Goal: Transaction & Acquisition: Purchase product/service

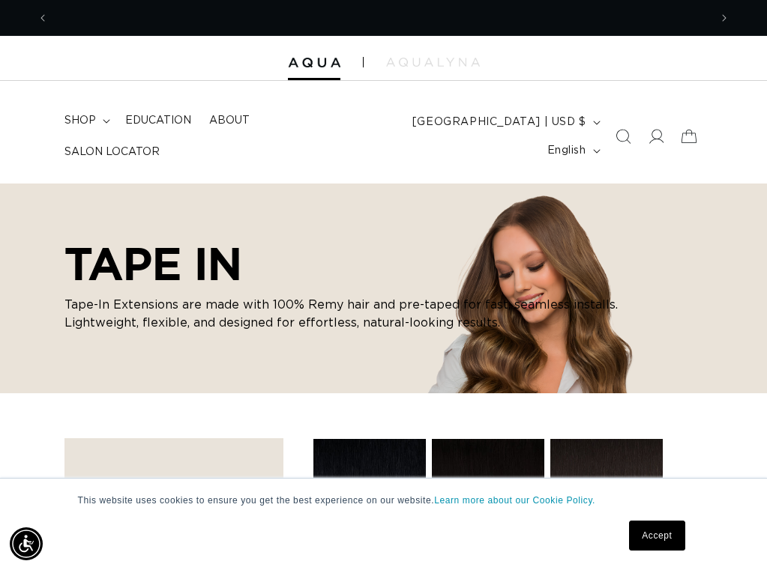
scroll to position [0, 660]
click at [663, 538] on link "Accept" at bounding box center [656, 536] width 55 height 30
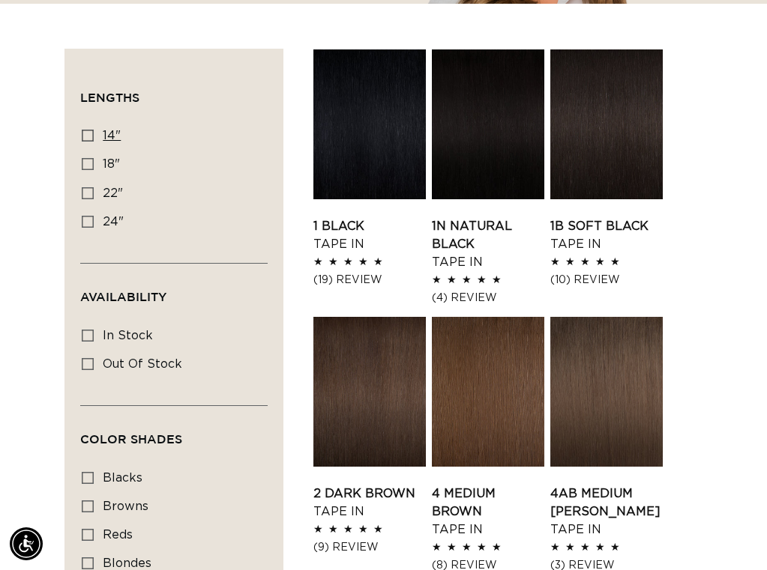
click at [85, 137] on icon at bounding box center [88, 136] width 12 height 12
click at [85, 137] on input "14" 14" (35 products)" at bounding box center [88, 136] width 12 height 12
checkbox input "true"
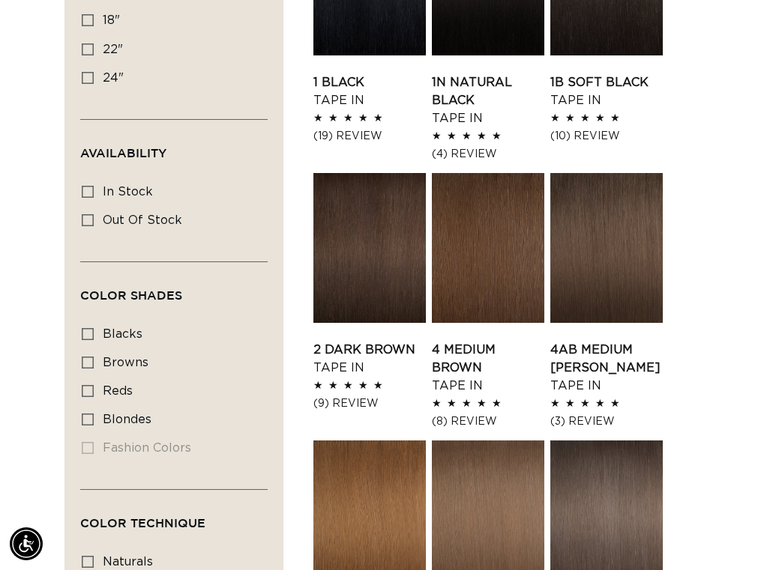
scroll to position [543, 0]
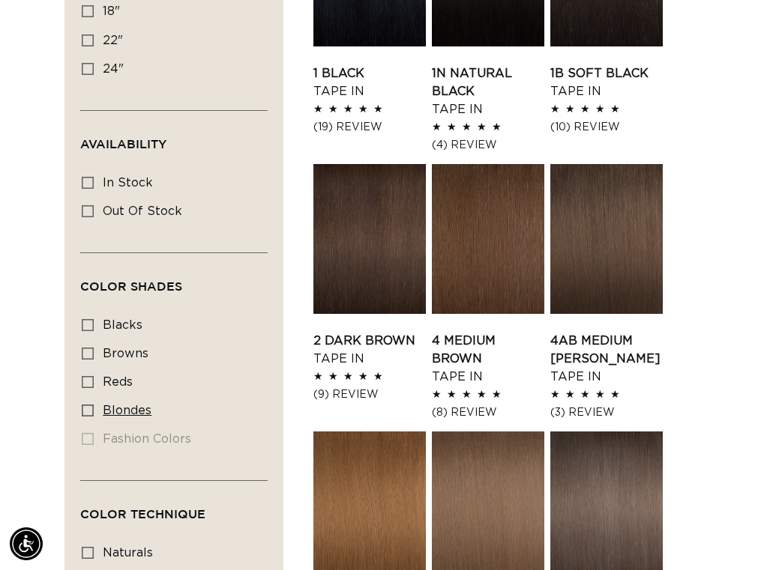
click at [87, 414] on icon at bounding box center [88, 411] width 12 height 12
click at [87, 414] on input "blondes blondes (23 products)" at bounding box center [88, 411] width 12 height 12
checkbox input "true"
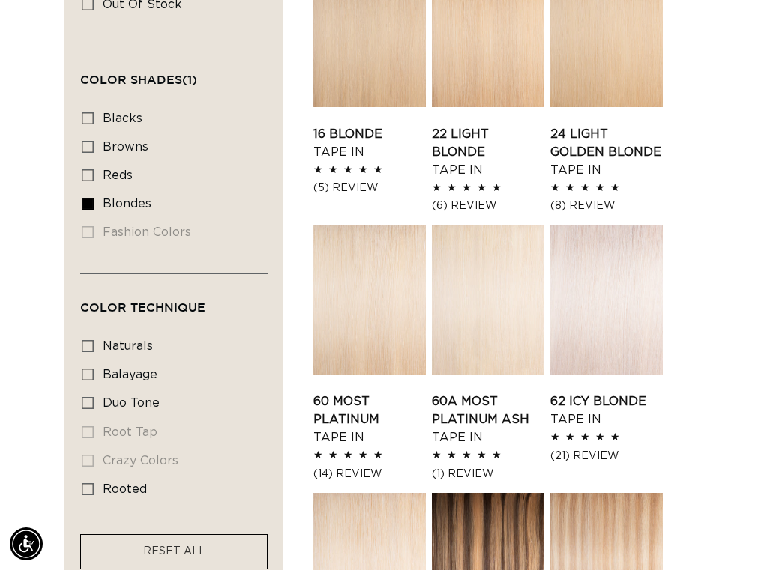
scroll to position [750, 0]
click at [89, 407] on icon at bounding box center [88, 403] width 12 height 12
click at [89, 407] on input "duo tone duo tone (4 products)" at bounding box center [88, 403] width 12 height 12
checkbox input "true"
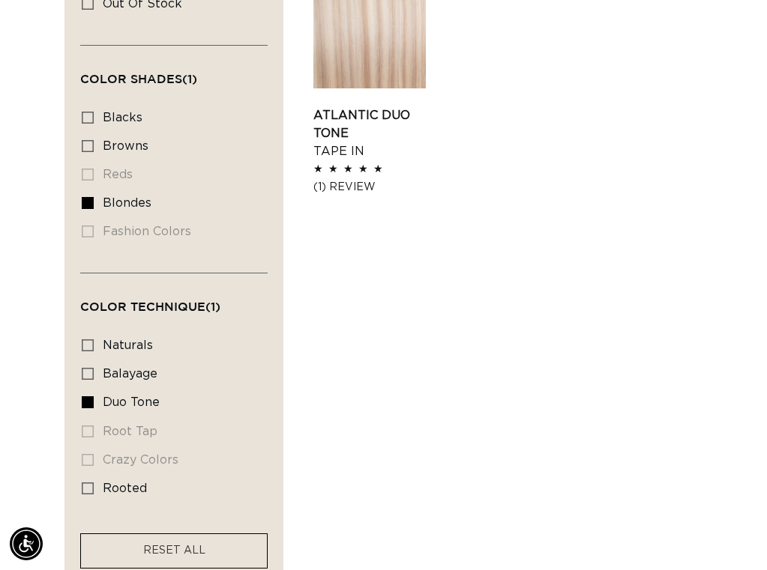
scroll to position [0, 1321]
click at [368, 106] on link "Atlantic Duo Tone Tape In" at bounding box center [369, 133] width 112 height 54
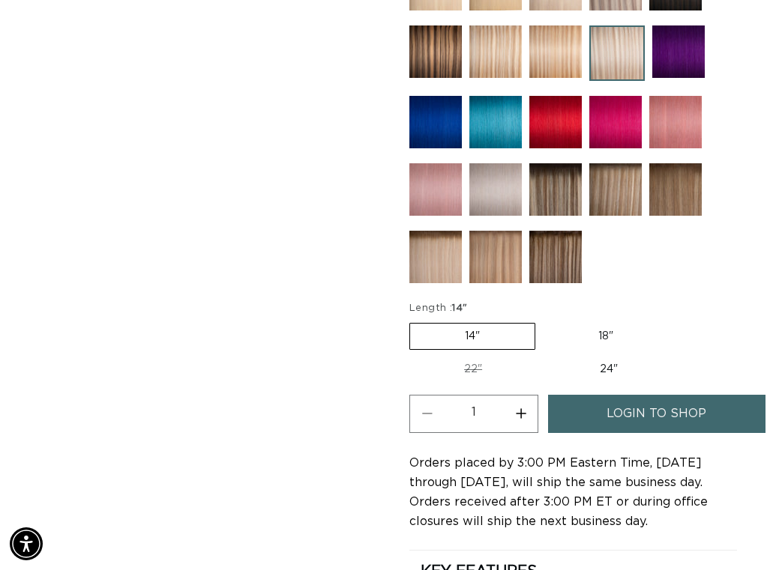
scroll to position [813, 0]
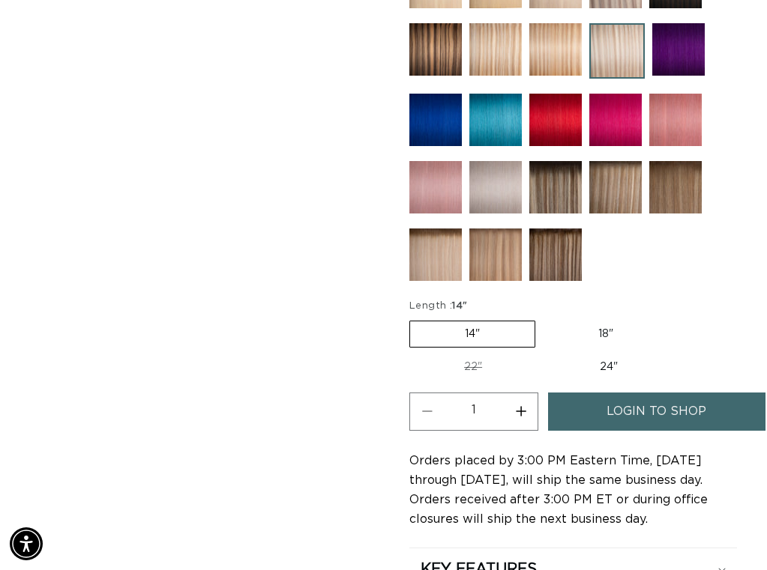
click at [520, 409] on button "Increase quantity for Atlantic Duo Tone - Tape In" at bounding box center [521, 412] width 34 height 38
type input "2"
click at [596, 421] on link "login to shop" at bounding box center [656, 412] width 217 height 38
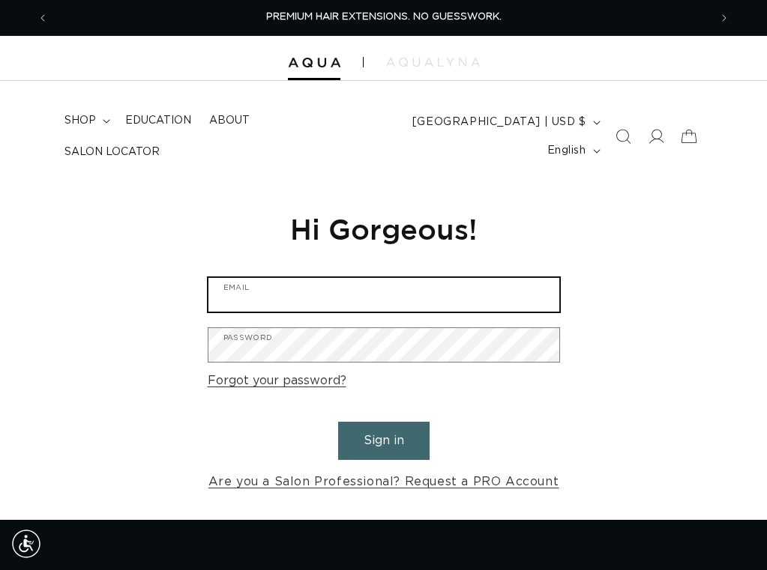
click at [448, 296] on input "Email" at bounding box center [383, 295] width 351 height 34
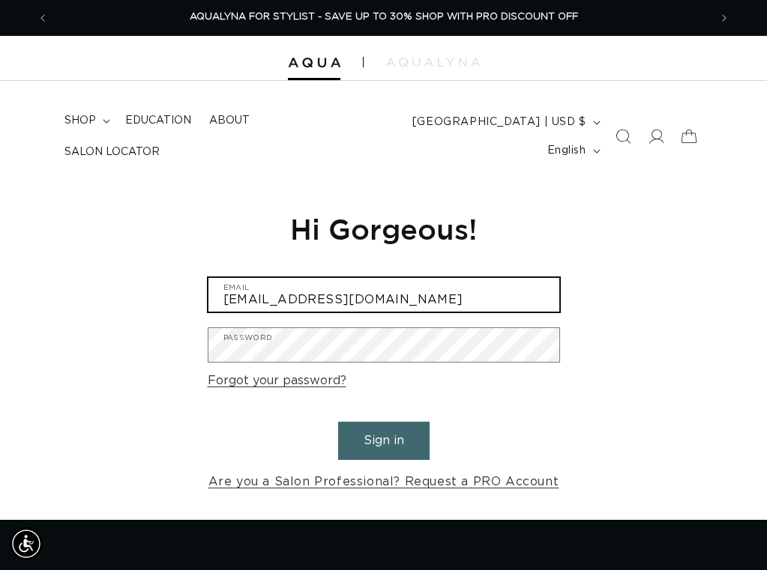
type input "[EMAIL_ADDRESS][DOMAIN_NAME]"
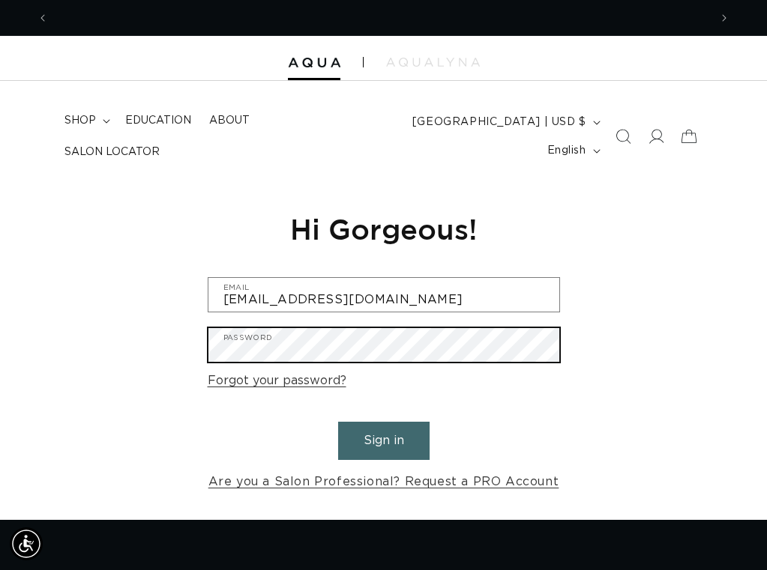
scroll to position [0, 0]
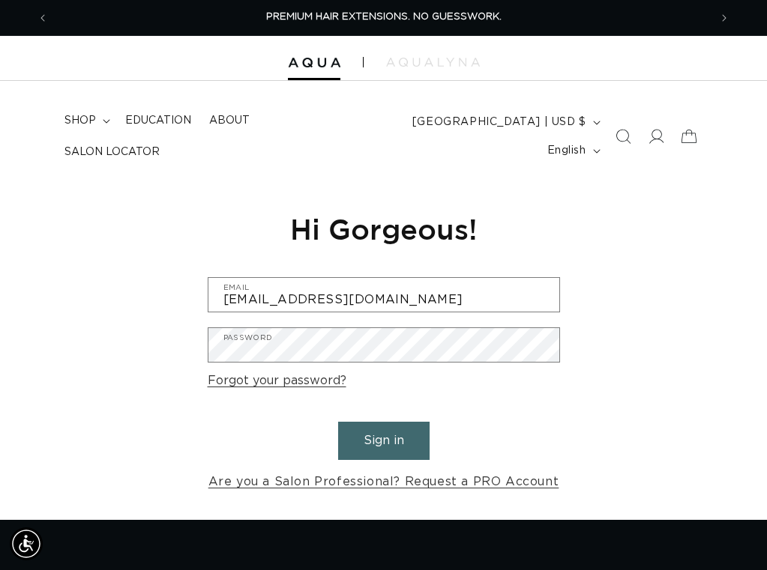
click at [403, 443] on button "Sign in" at bounding box center [383, 441] width 91 height 38
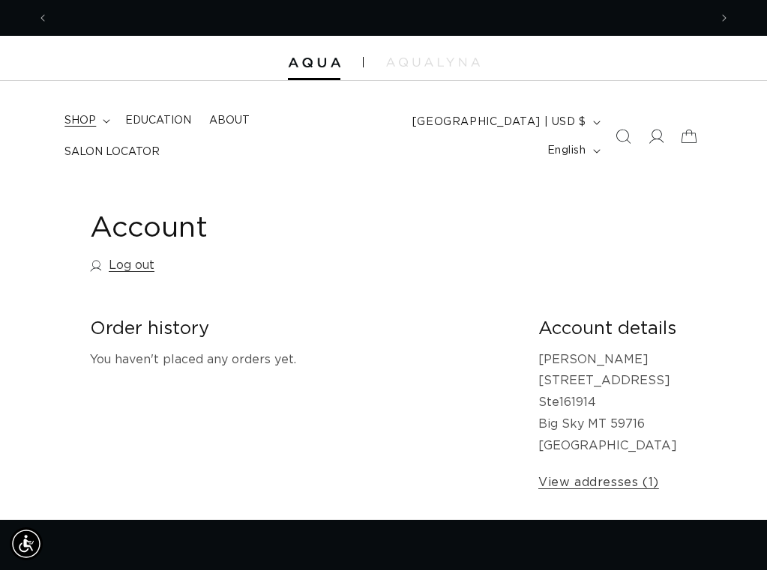
click at [94, 114] on span "shop" at bounding box center [79, 120] width 31 height 13
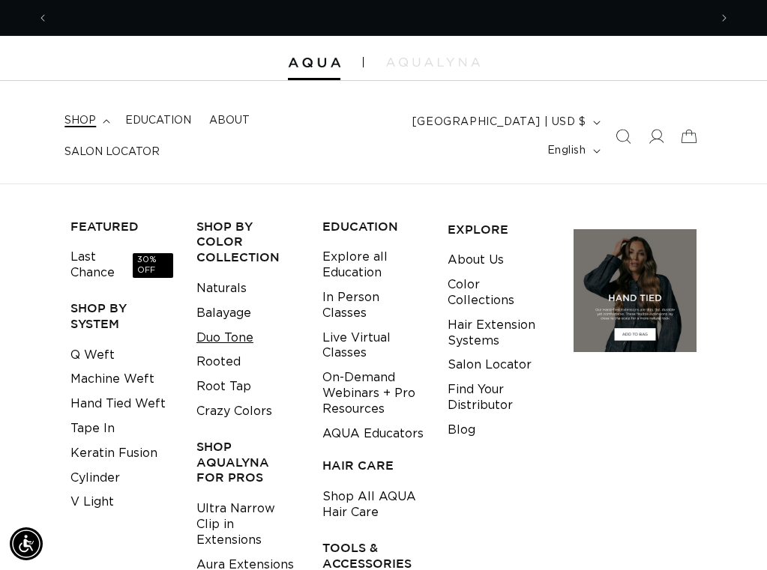
scroll to position [0, 1321]
click at [245, 326] on link "Duo Tone" at bounding box center [224, 338] width 57 height 25
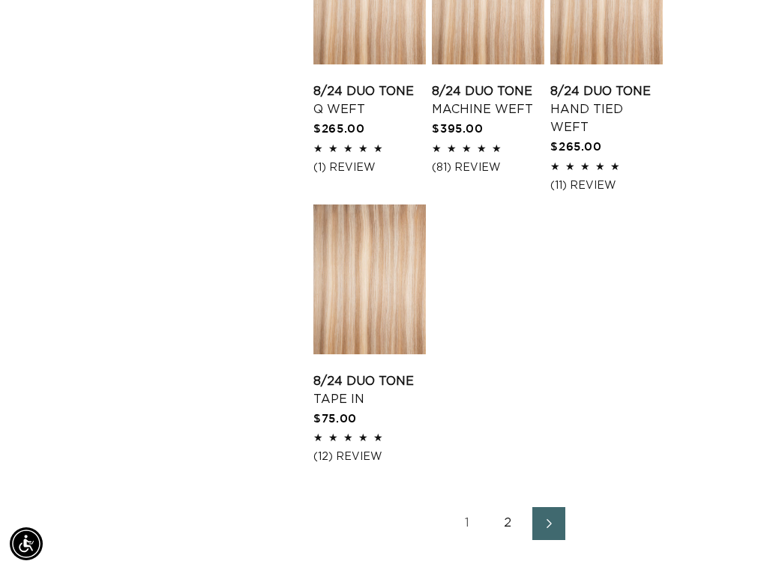
scroll to position [1653, 0]
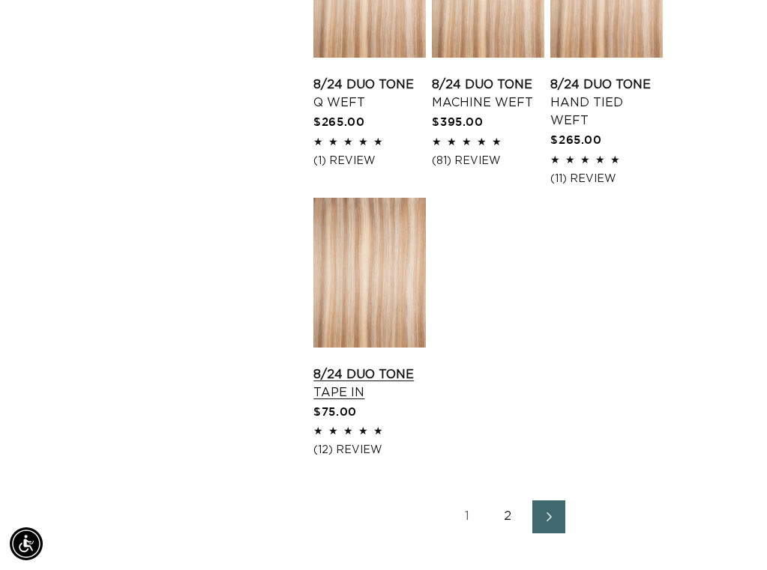
click at [379, 366] on link "8/24 Duo Tone Tape In" at bounding box center [369, 384] width 112 height 36
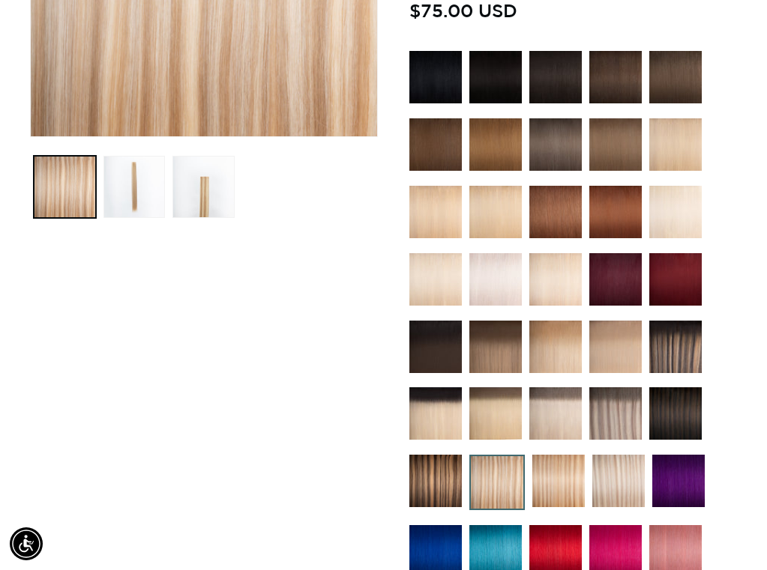
scroll to position [0, 1321]
click at [625, 483] on img at bounding box center [618, 481] width 52 height 52
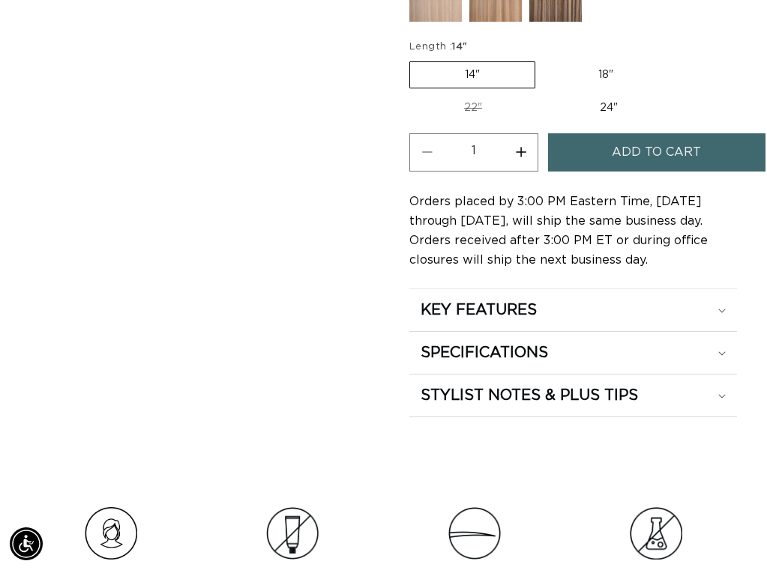
click at [519, 162] on button "Increase quantity for Atlantic Duo Tone - Tape In" at bounding box center [521, 152] width 34 height 38
type input "2"
click at [592, 163] on button "Add to cart" at bounding box center [656, 152] width 217 height 38
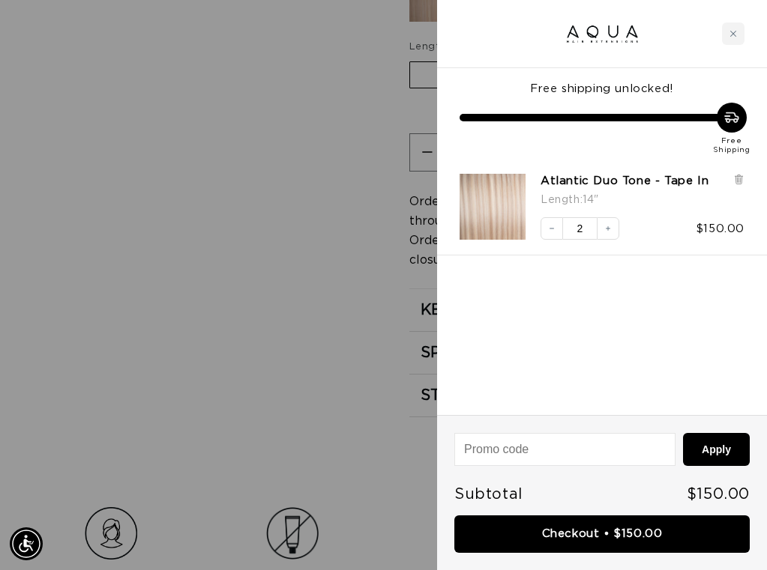
scroll to position [0, 660]
click at [203, 311] on div at bounding box center [383, 285] width 767 height 570
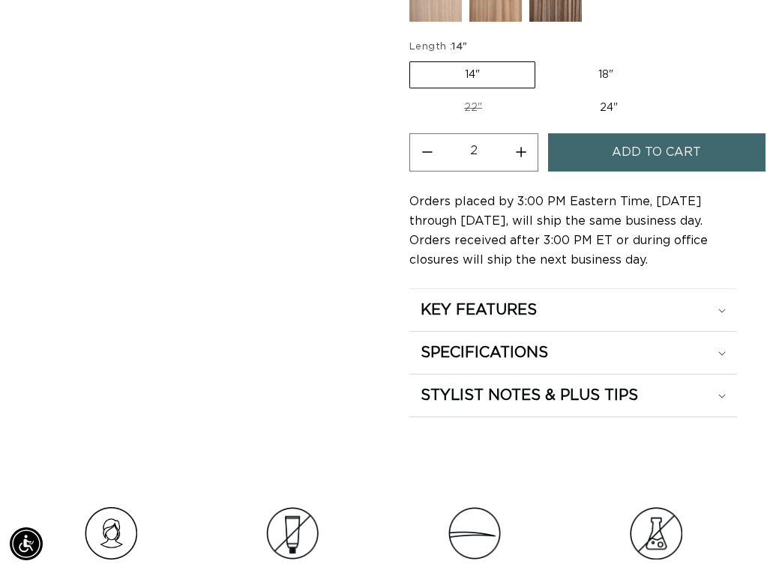
click at [579, 88] on label "18" Variant sold out or unavailable" at bounding box center [606, 74] width 124 height 25
click at [544, 59] on input "18" Variant sold out or unavailable" at bounding box center [543, 58] width 1 height 1
radio input "true"
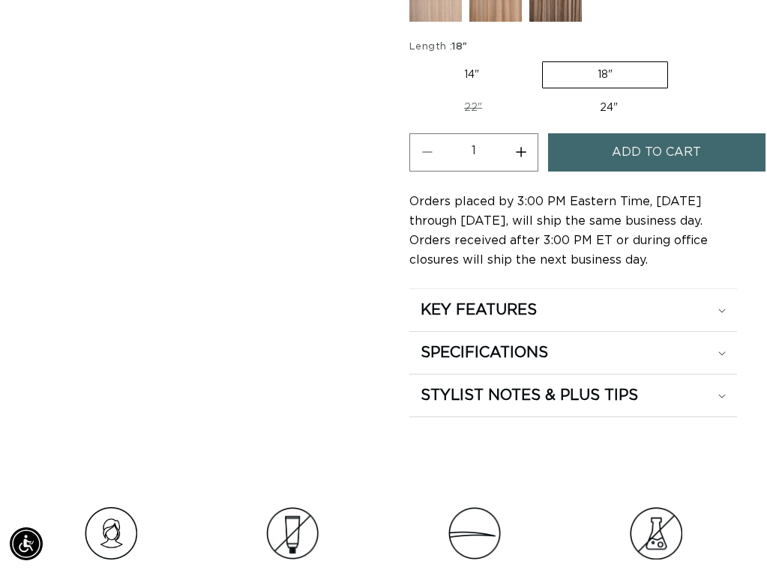
scroll to position [0, 1321]
click at [525, 157] on button "Increase quantity for Atlantic Duo Tone - Tape In" at bounding box center [521, 152] width 34 height 38
type input "2"
click at [591, 169] on button "Add to cart" at bounding box center [656, 152] width 217 height 38
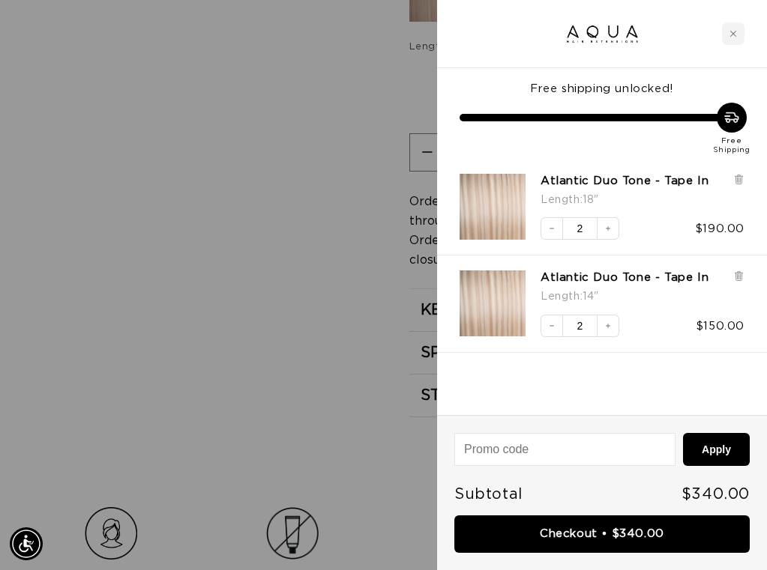
click at [251, 340] on div at bounding box center [383, 285] width 767 height 570
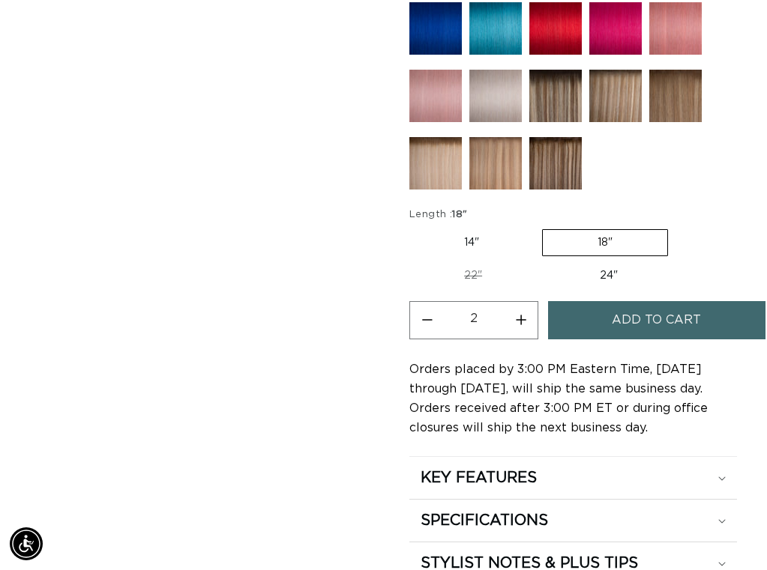
scroll to position [0, 0]
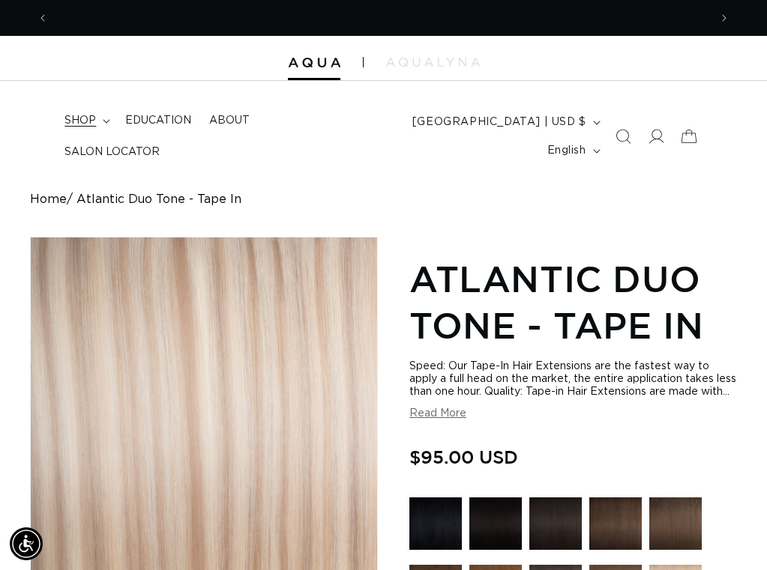
scroll to position [0, 1321]
click at [103, 121] on icon at bounding box center [106, 121] width 7 height 4
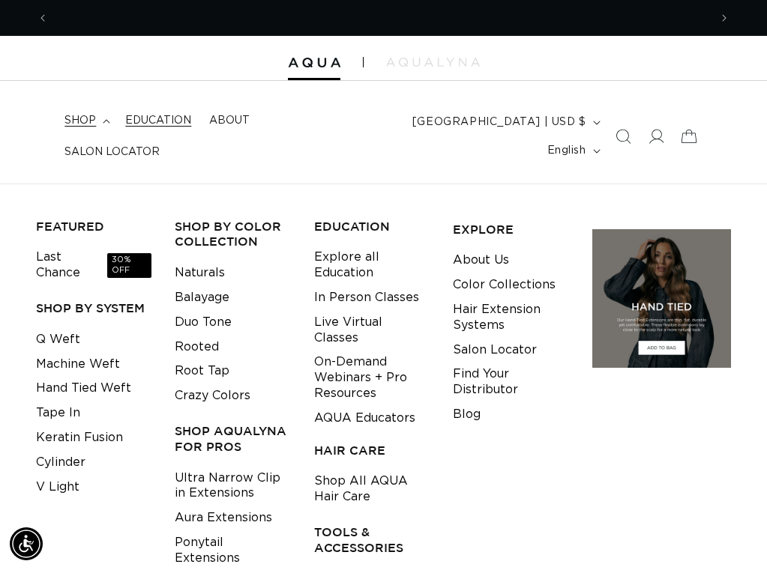
scroll to position [0, 0]
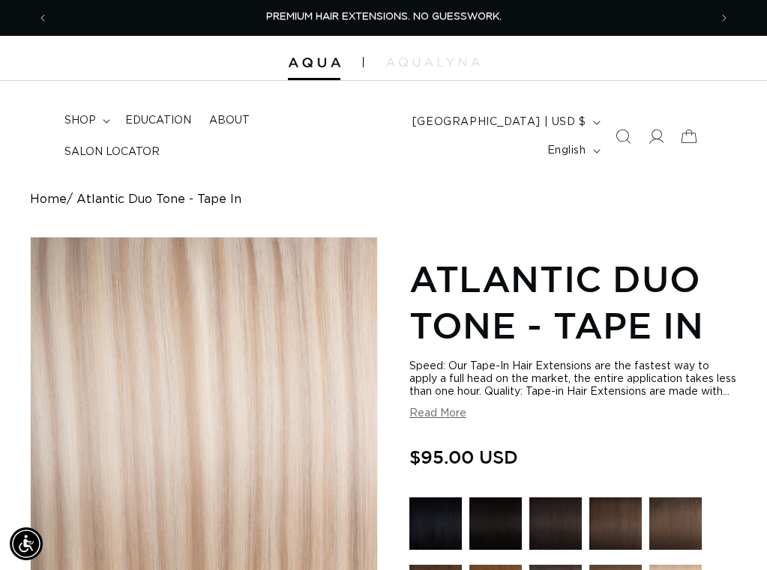
click at [196, 155] on ul "shop FEATURED Last Chance 30% OFF SHOP BY SYSTEM Q Weft Machine Weft Hand Tied …" at bounding box center [211, 136] width 313 height 63
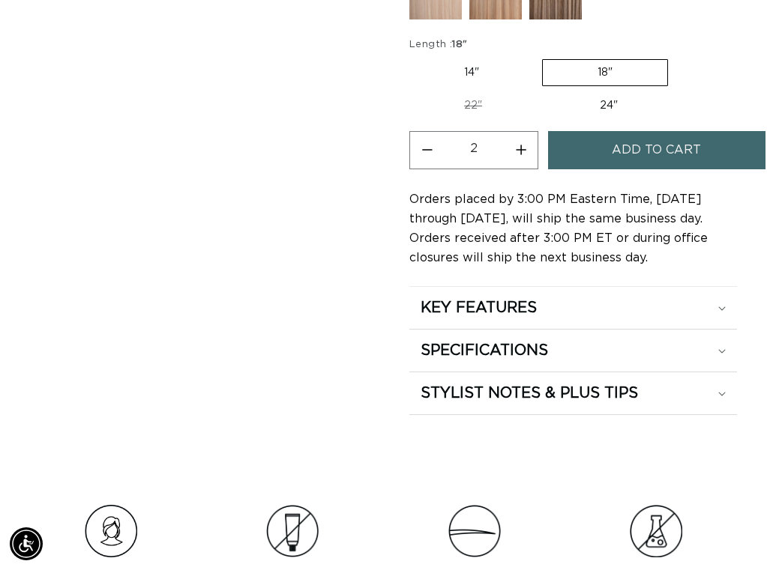
scroll to position [0, 660]
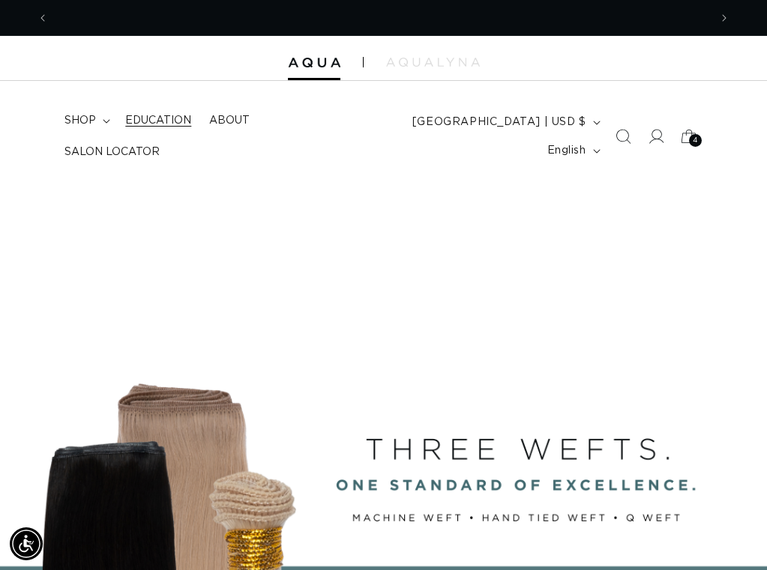
scroll to position [0, 1321]
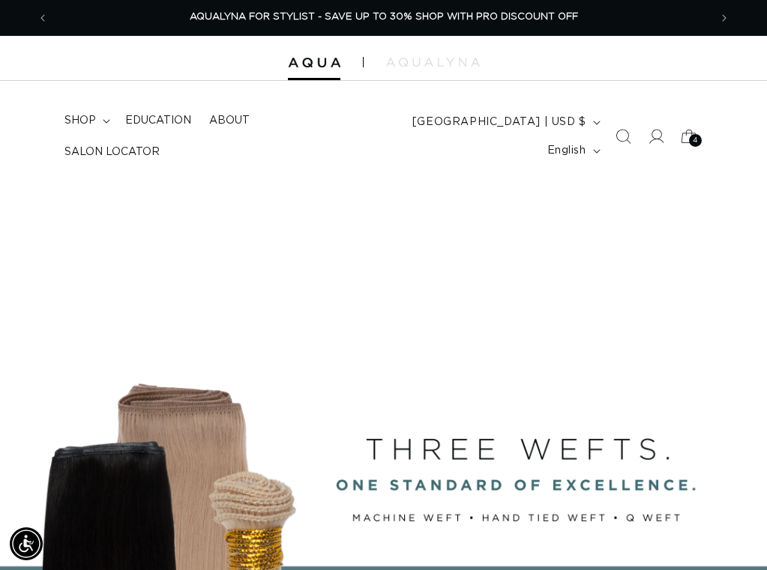
click at [408, 67] on div at bounding box center [383, 58] width 767 height 45
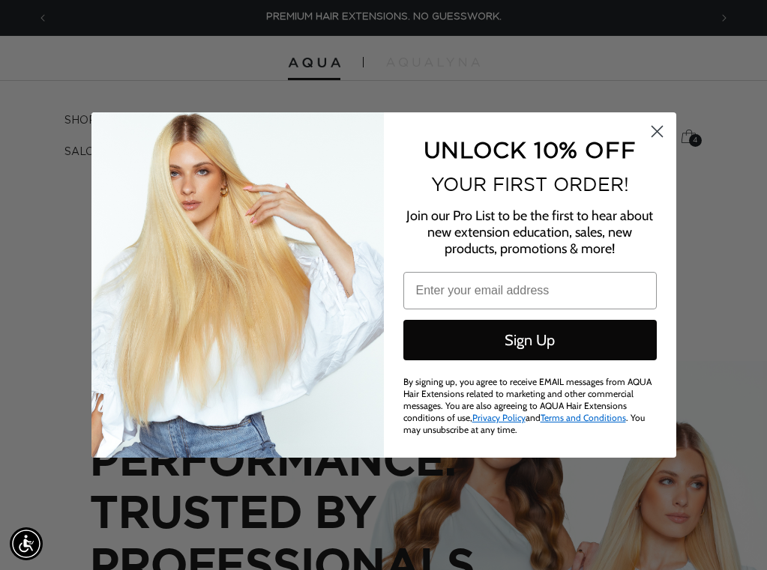
click at [654, 131] on circle "Close dialog" at bounding box center [656, 131] width 25 height 25
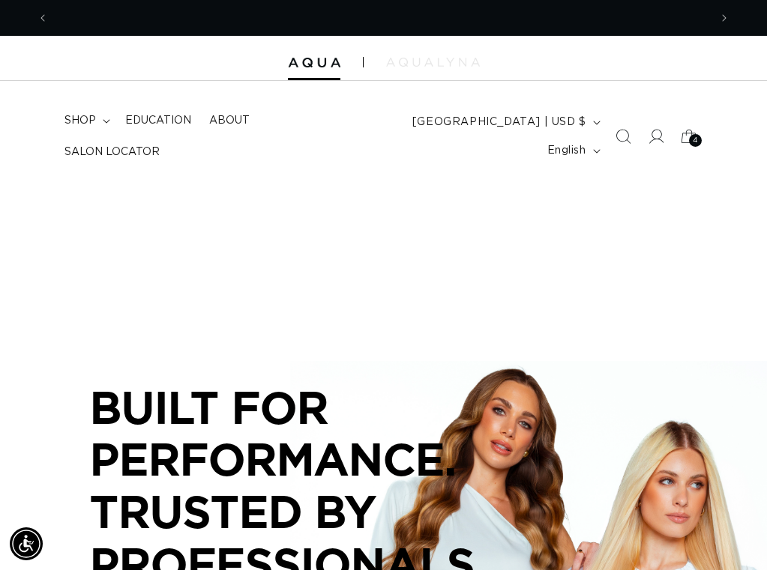
scroll to position [0, 660]
click at [405, 55] on div at bounding box center [383, 58] width 767 height 45
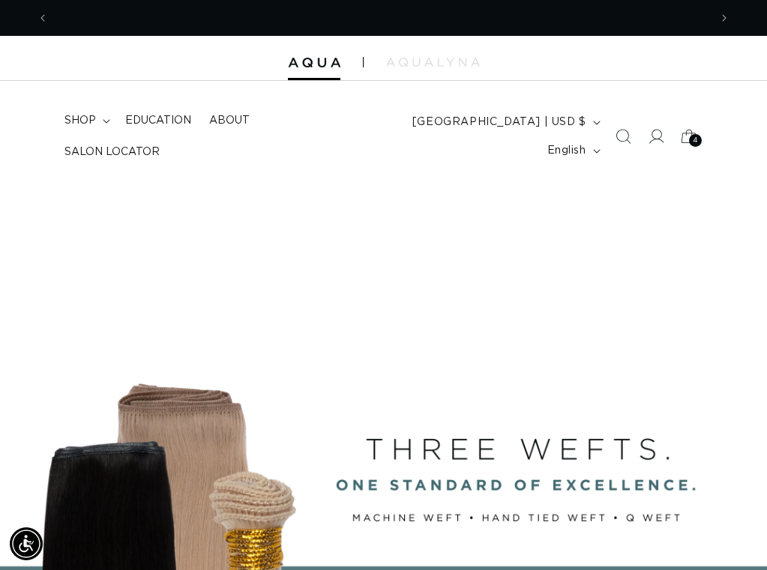
scroll to position [0, 1321]
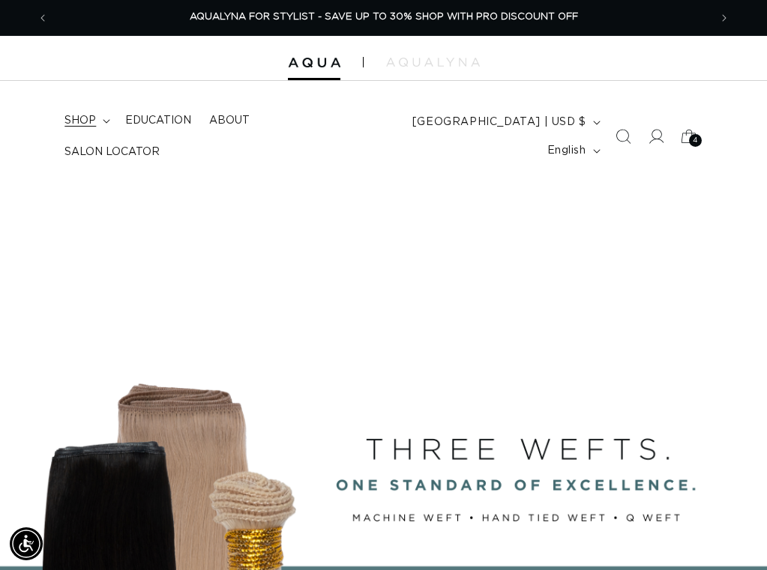
click at [105, 117] on summary "shop" at bounding box center [85, 120] width 61 height 31
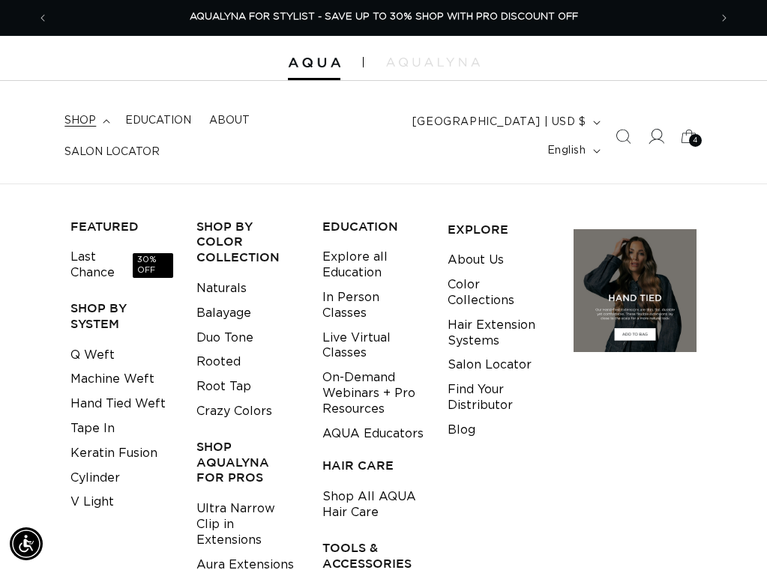
click at [654, 127] on span at bounding box center [655, 136] width 33 height 33
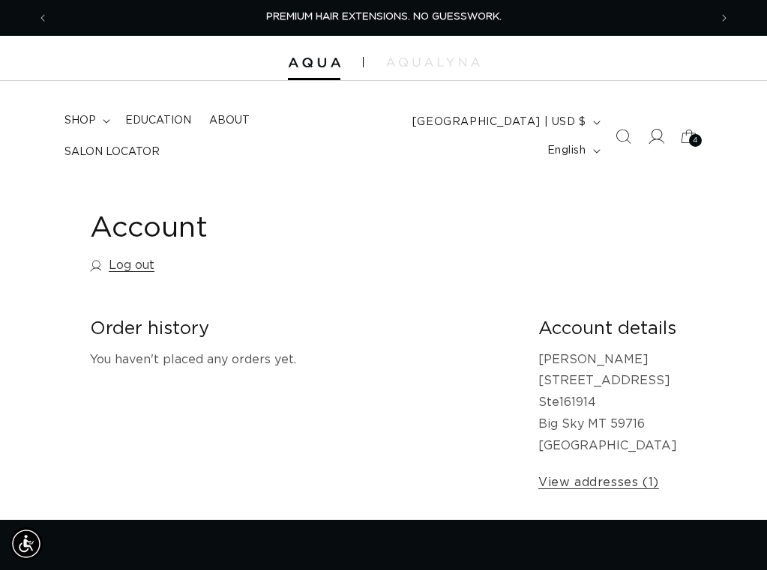
click at [654, 144] on icon at bounding box center [656, 137] width 16 height 16
click at [691, 130] on icon at bounding box center [688, 136] width 35 height 35
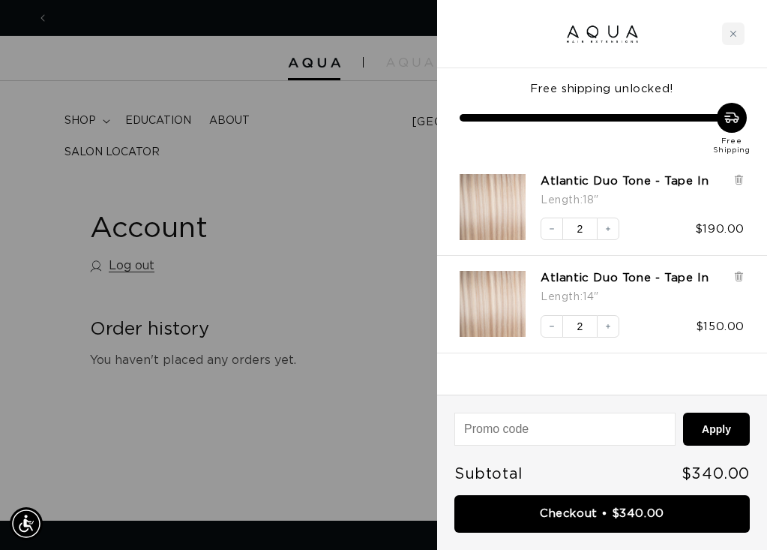
scroll to position [0, 0]
click at [528, 437] on input at bounding box center [565, 428] width 220 height 31
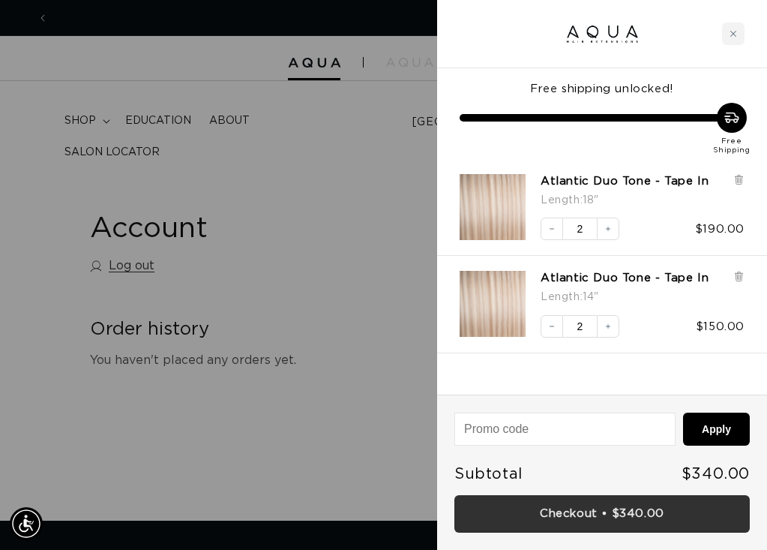
click at [526, 510] on link "Checkout • $340.00" at bounding box center [601, 514] width 295 height 38
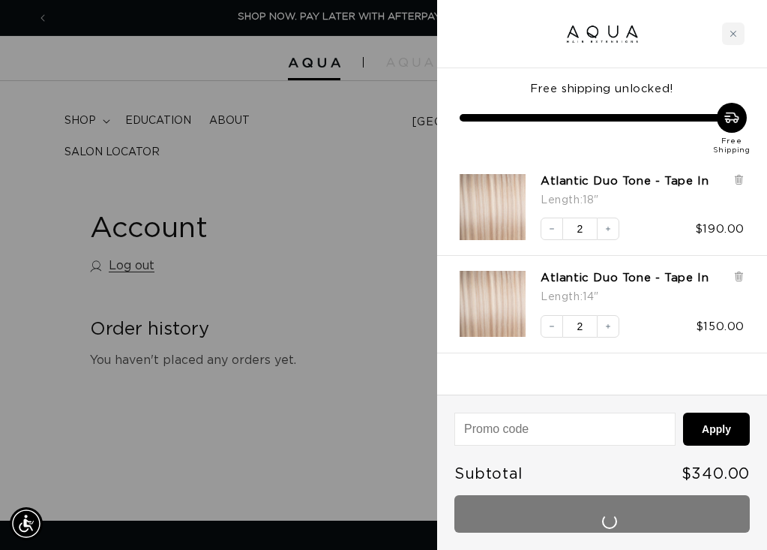
scroll to position [0, 1321]
